Goal: Navigation & Orientation: Find specific page/section

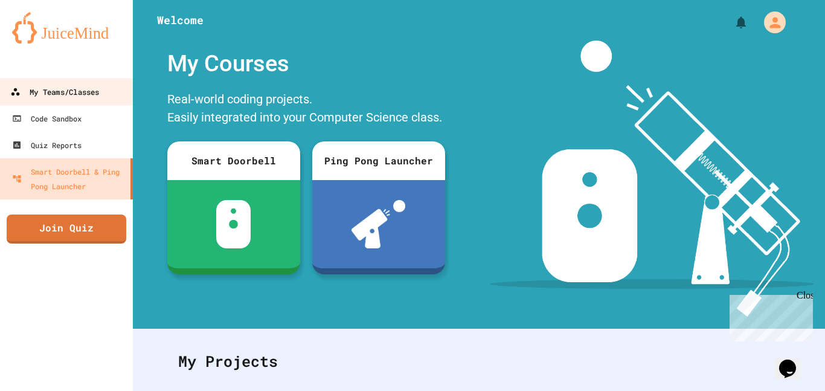
click at [66, 92] on div "My Teams/Classes" at bounding box center [54, 92] width 89 height 15
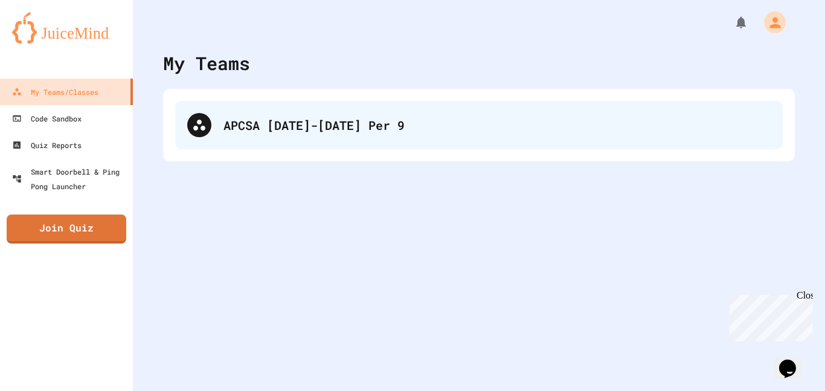
click at [191, 106] on div "APCSA [DATE]-[DATE] Per 9" at bounding box center [478, 125] width 607 height 48
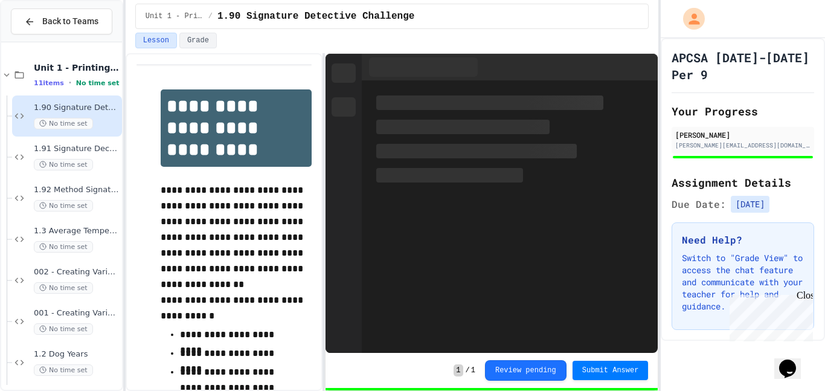
click at [68, 104] on span "1.90 Signature Detective Challenge" at bounding box center [77, 108] width 86 height 10
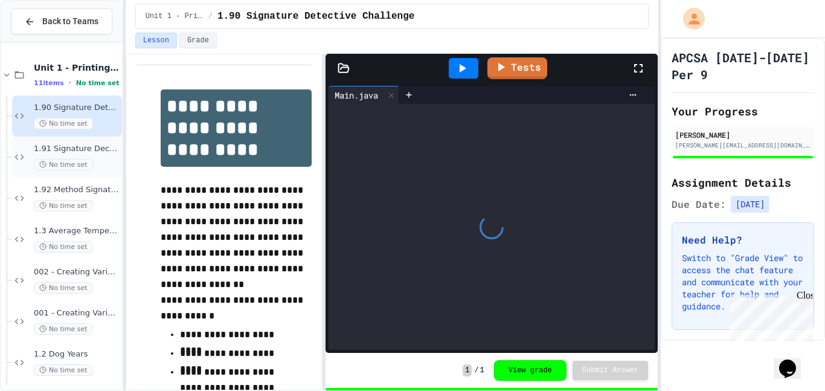
click at [66, 144] on span "1.91 Signature Decoder Challenge" at bounding box center [77, 149] width 86 height 10
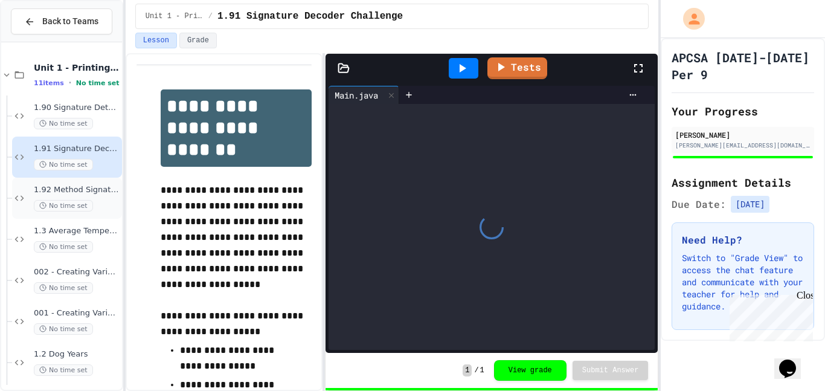
click at [62, 197] on div "1.92 Method Signature Repair No time set" at bounding box center [77, 198] width 86 height 27
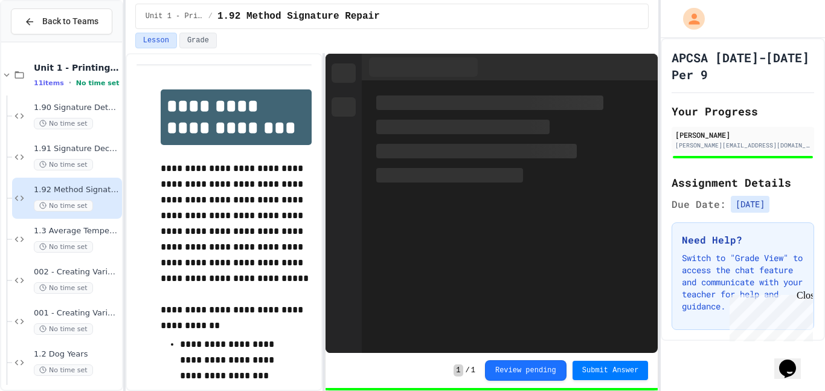
scroll to position [34, 0]
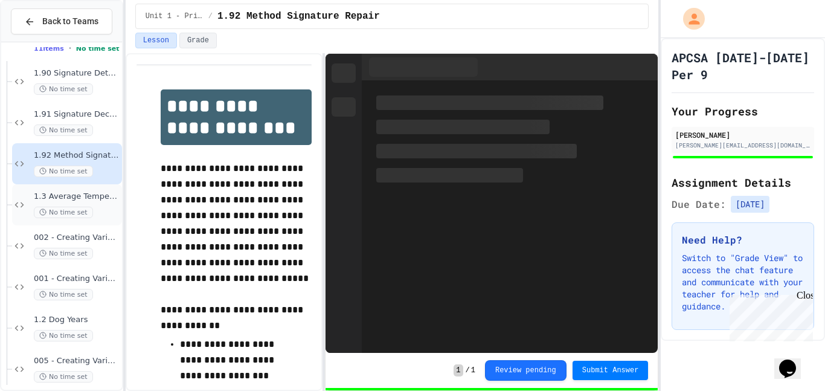
click at [62, 202] on div "1.3 Average Temperature No time set" at bounding box center [77, 204] width 86 height 27
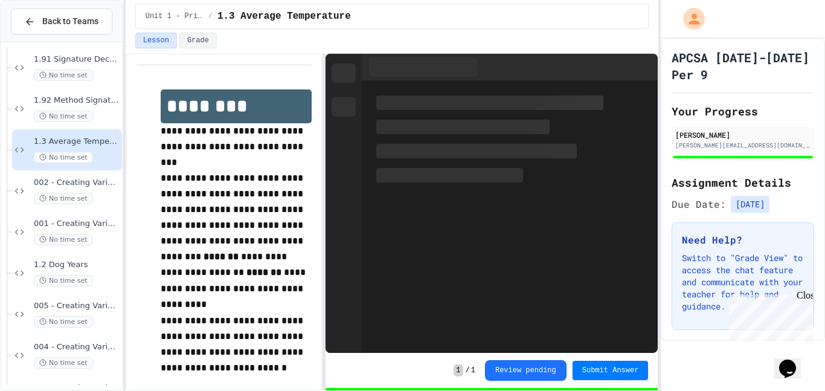
scroll to position [93, 0]
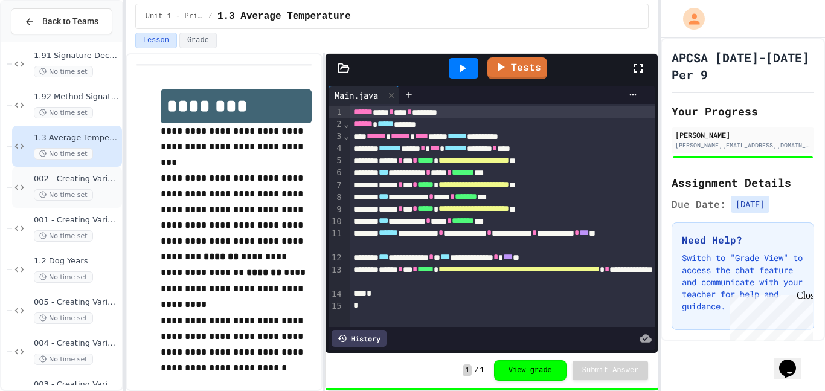
click at [64, 196] on span "No time set" at bounding box center [63, 194] width 59 height 11
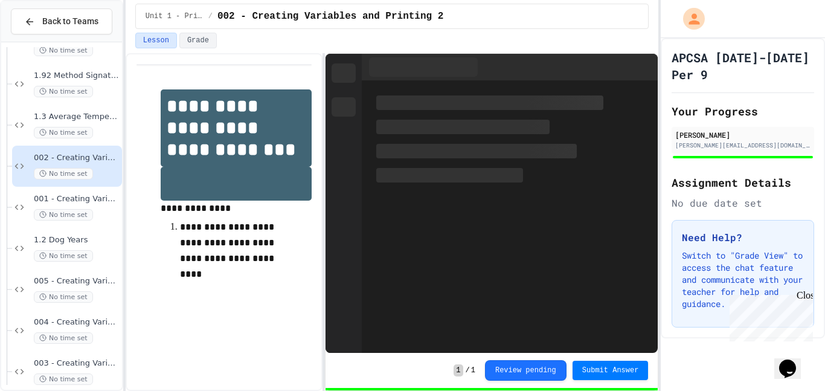
scroll to position [115, 0]
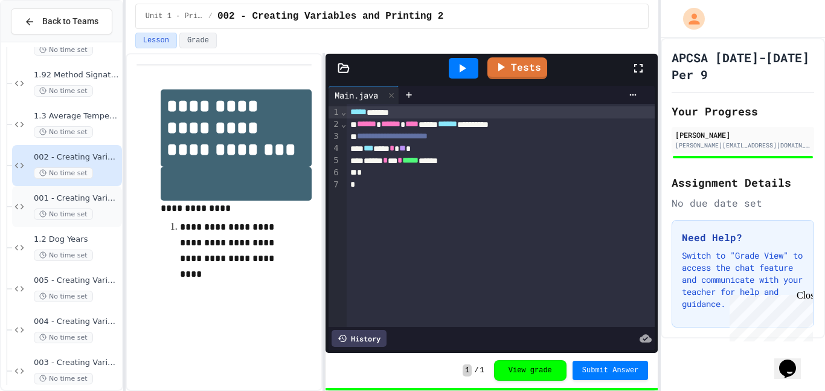
click at [68, 196] on span "001 - Creating Variables and Printing 1" at bounding box center [77, 198] width 86 height 10
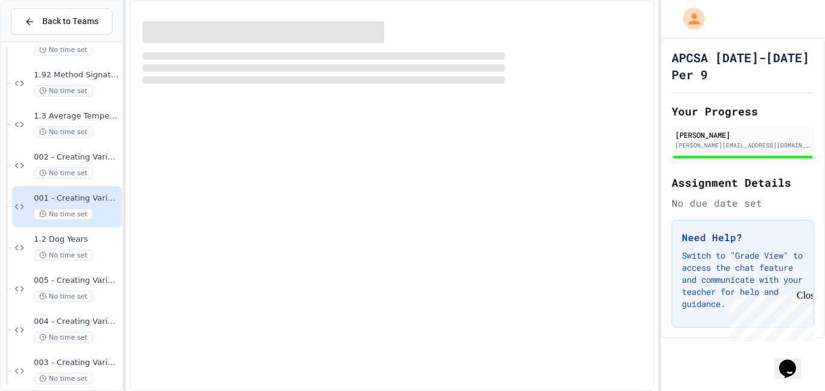
scroll to position [170, 0]
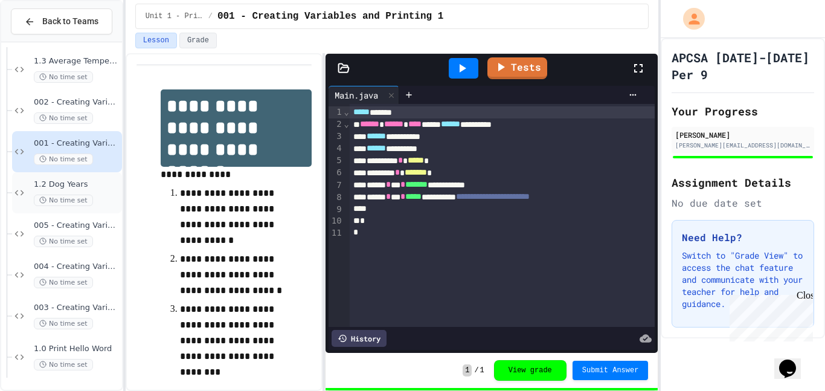
click at [70, 193] on div "1.2 Dog Years No time set" at bounding box center [77, 192] width 86 height 27
